Goal: Task Accomplishment & Management: Use online tool/utility

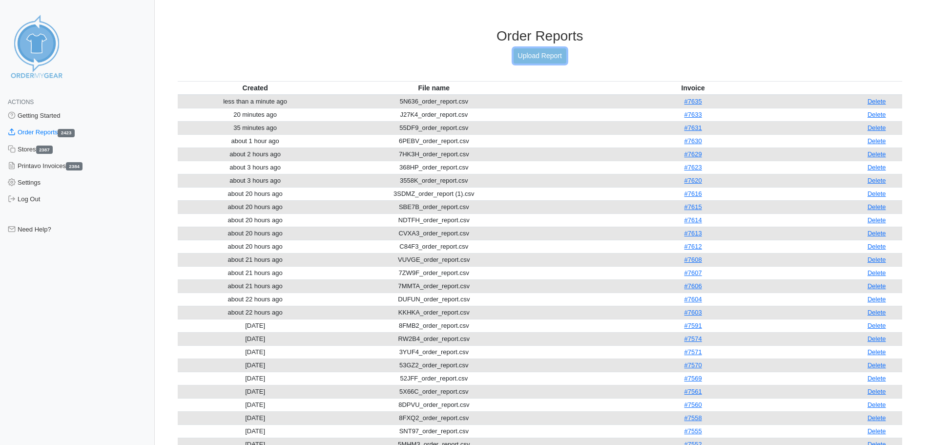
click at [537, 57] on link "Upload Report" at bounding box center [539, 55] width 53 height 15
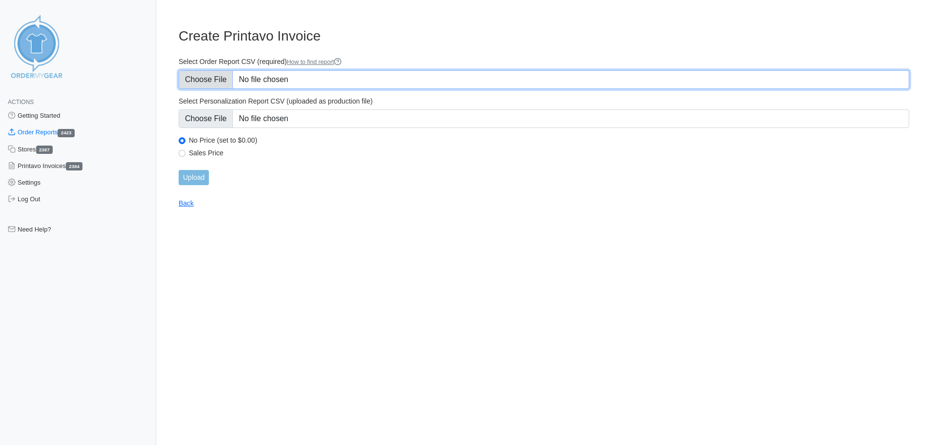
click at [212, 85] on input "Select Order Report CSV (required) How to find report" at bounding box center [544, 79] width 731 height 19
type input "C:\fakepath\CVXA3_order_report.csv"
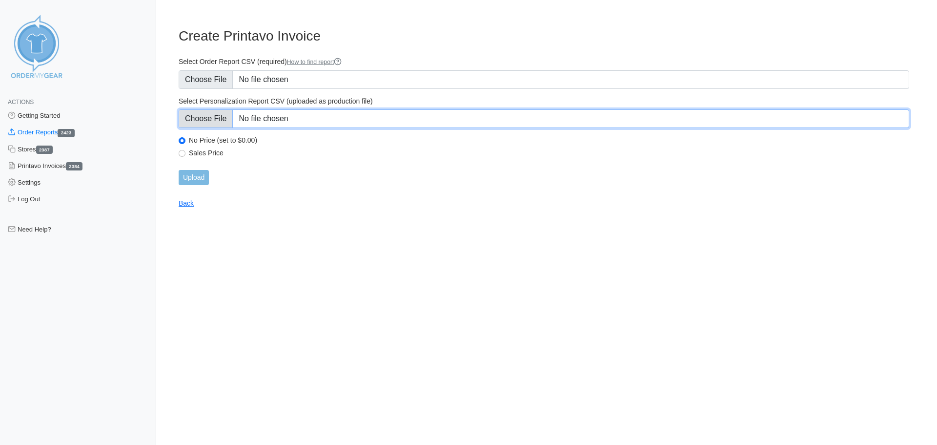
click at [203, 116] on input "Select Personalization Report CSV (uploaded as production file)" at bounding box center [544, 118] width 731 height 19
type input "C:\fakepath\CVXA3_personalization_report.csv"
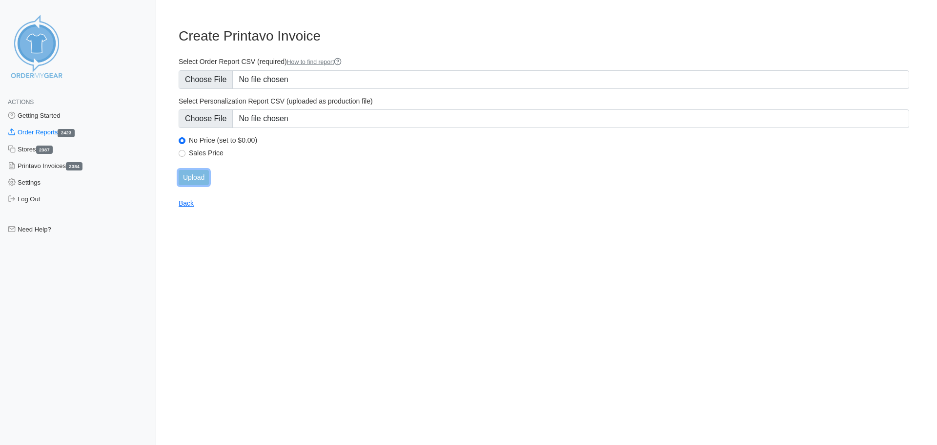
click at [184, 175] on input "Upload" at bounding box center [194, 177] width 30 height 15
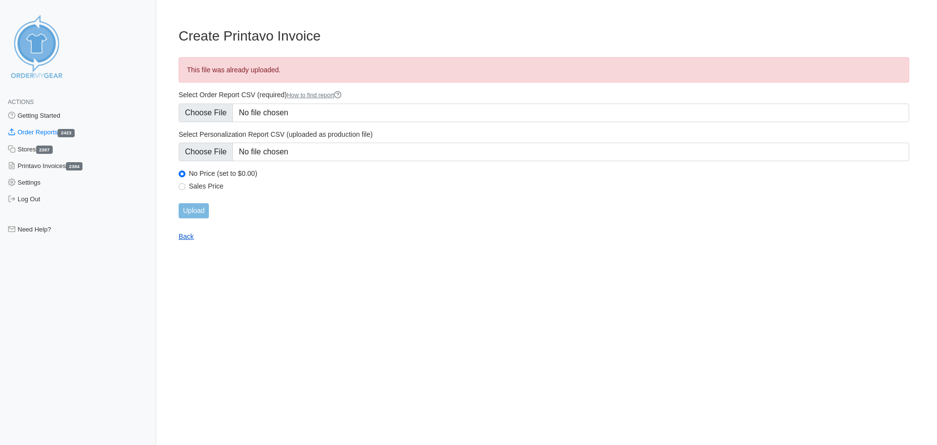
click at [192, 238] on link "Back" at bounding box center [186, 236] width 15 height 8
click at [186, 234] on link "Back" at bounding box center [186, 236] width 15 height 8
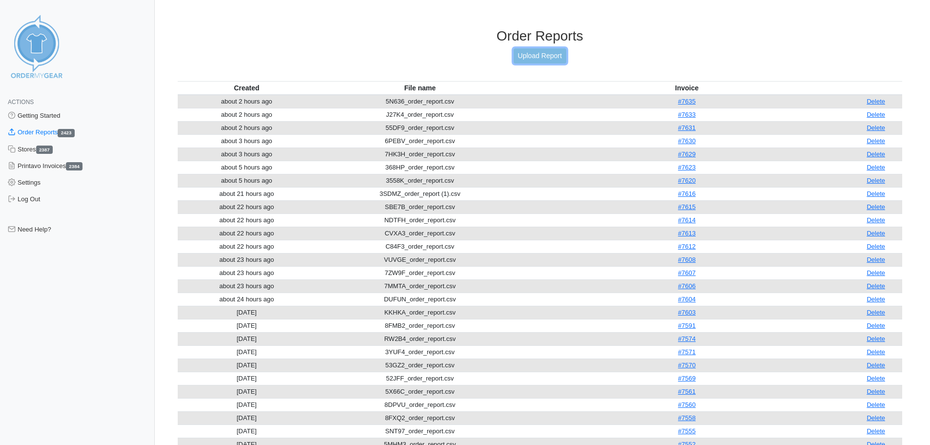
click at [534, 57] on link "Upload Report" at bounding box center [539, 55] width 53 height 15
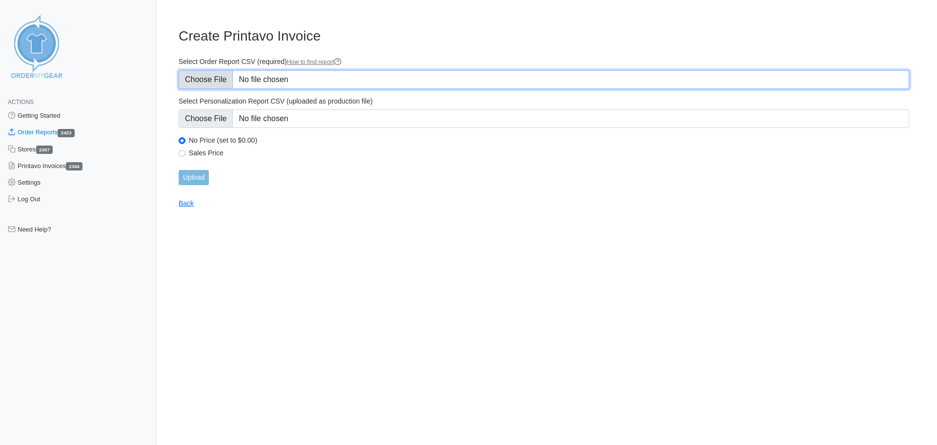
click at [208, 77] on input "Select Order Report CSV (required) How to find report" at bounding box center [544, 79] width 731 height 19
type input "C:\fakepath\9NHCB_order_report.csv"
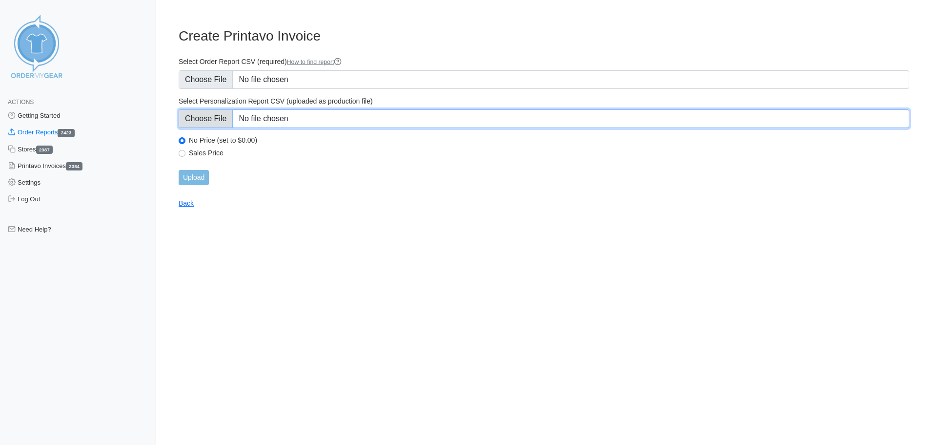
click at [219, 119] on input "Select Personalization Report CSV (uploaded as production file)" at bounding box center [544, 118] width 731 height 19
type input "C:\fakepath\9NHCB_personalization_report.csv"
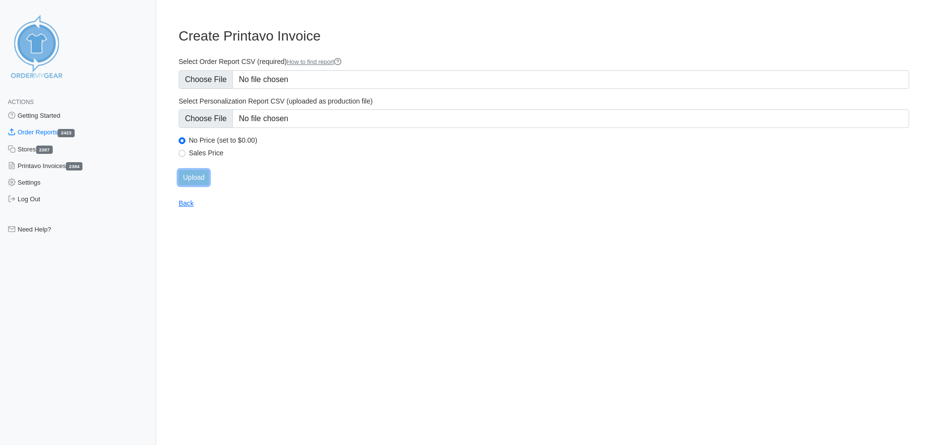
click at [193, 177] on input "Upload" at bounding box center [194, 177] width 30 height 15
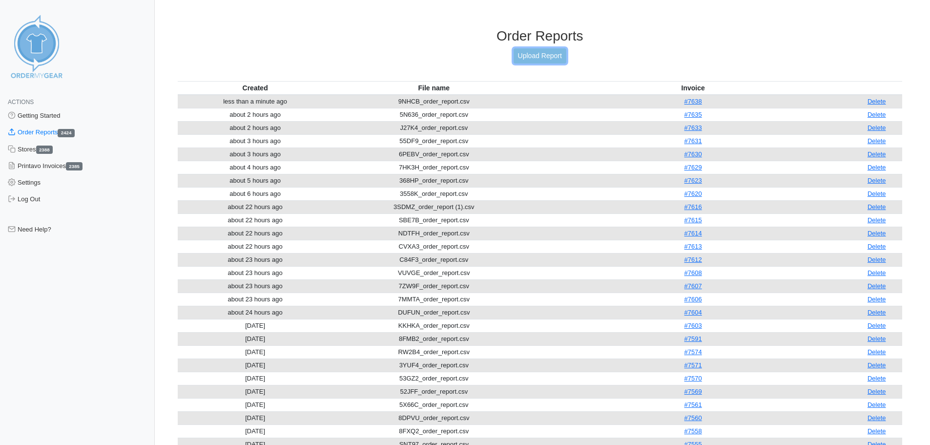
click at [541, 57] on link "Upload Report" at bounding box center [539, 55] width 53 height 15
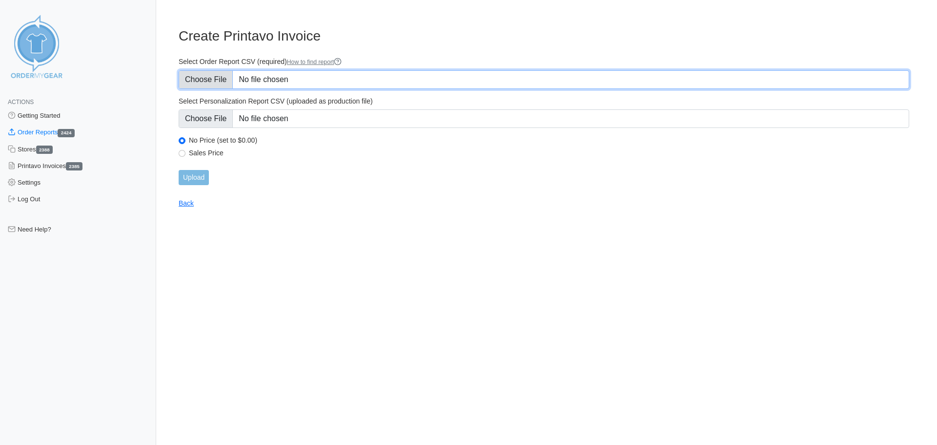
click at [218, 83] on input "Select Order Report CSV (required) How to find report" at bounding box center [544, 79] width 731 height 19
type input "C:\fakepath\SR8K2_order_report.csv"
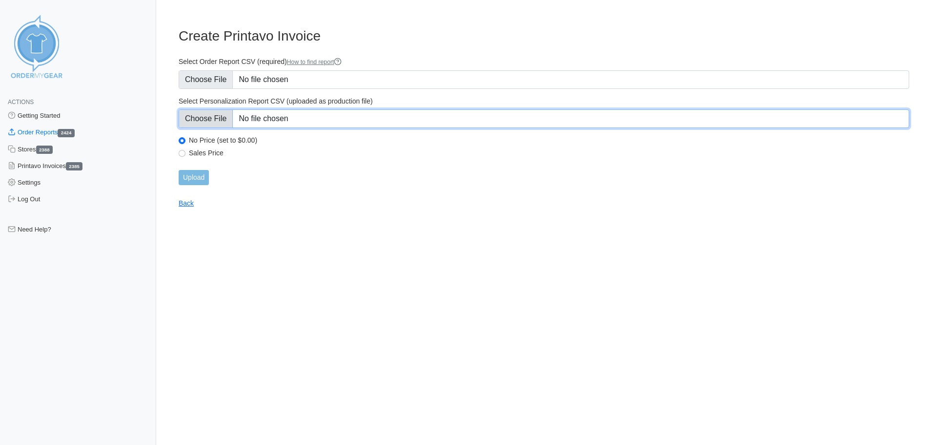
click at [223, 121] on input "Select Personalization Report CSV (uploaded as production file)" at bounding box center [544, 118] width 731 height 19
type input "C:\fakepath\SR8K2_personalization_report.csv"
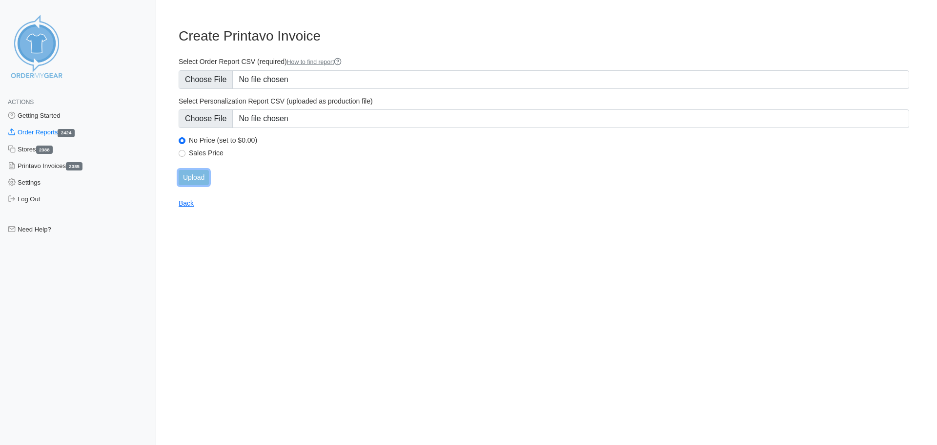
click at [192, 179] on input "Upload" at bounding box center [194, 177] width 30 height 15
